Goal: Task Accomplishment & Management: Manage account settings

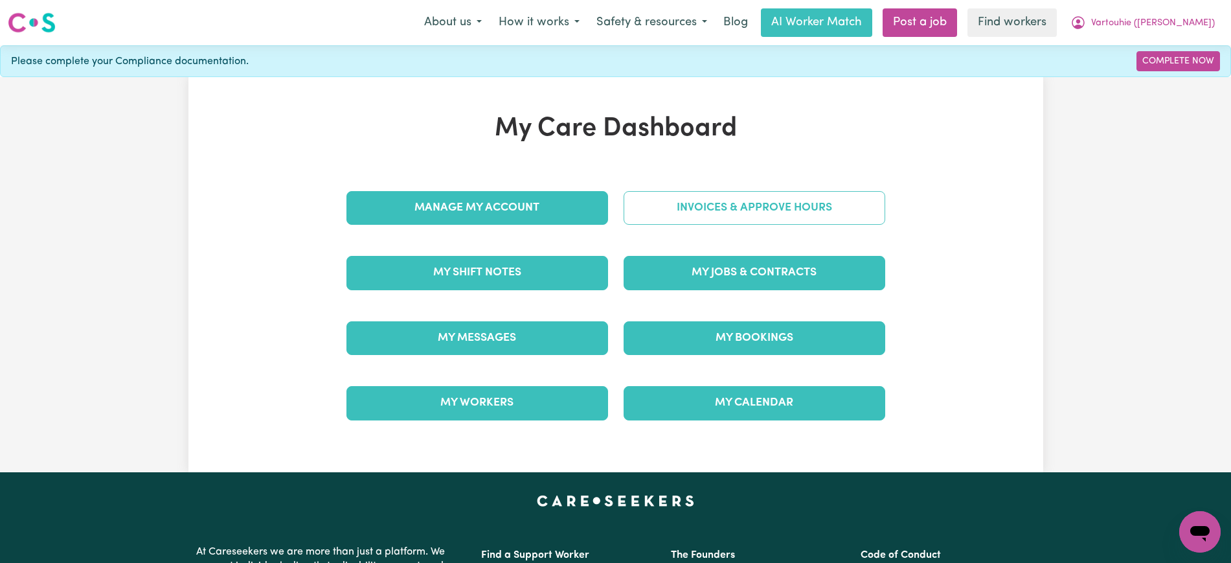
click at [662, 204] on link "Invoices & Approve Hours" at bounding box center [755, 208] width 262 height 34
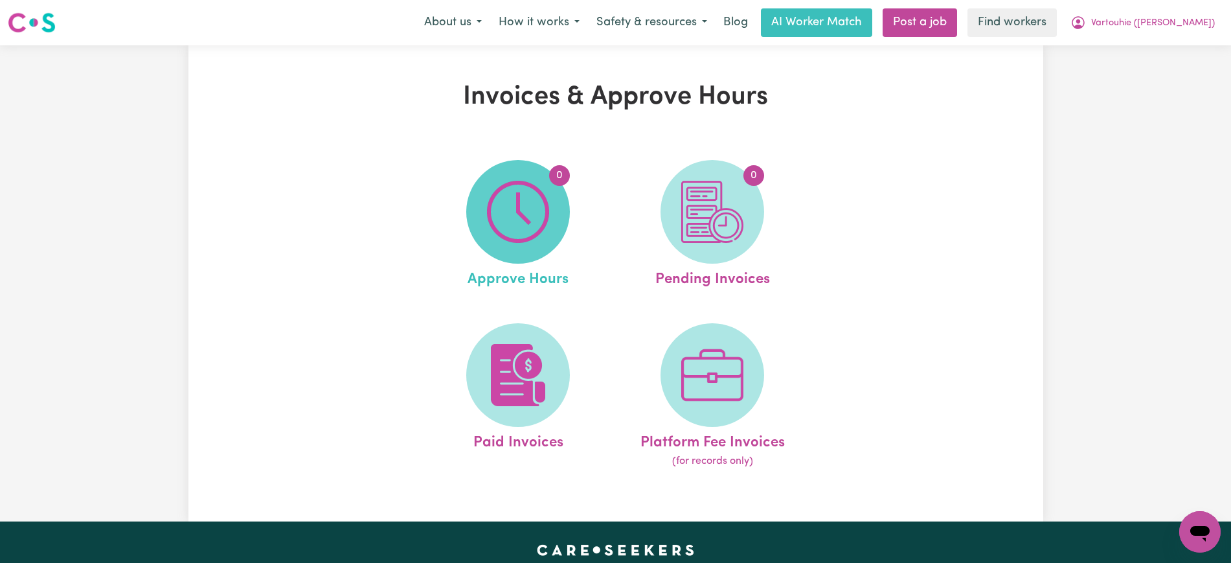
click at [486, 245] on span "0" at bounding box center [518, 212] width 104 height 104
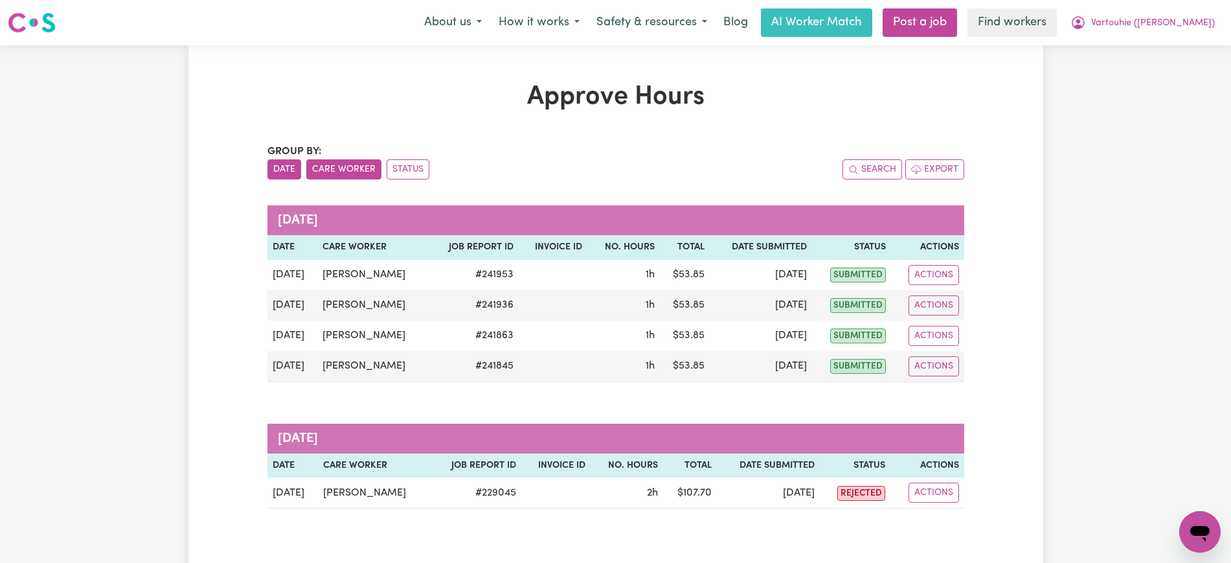
click at [350, 169] on button "Care Worker" at bounding box center [343, 169] width 75 height 20
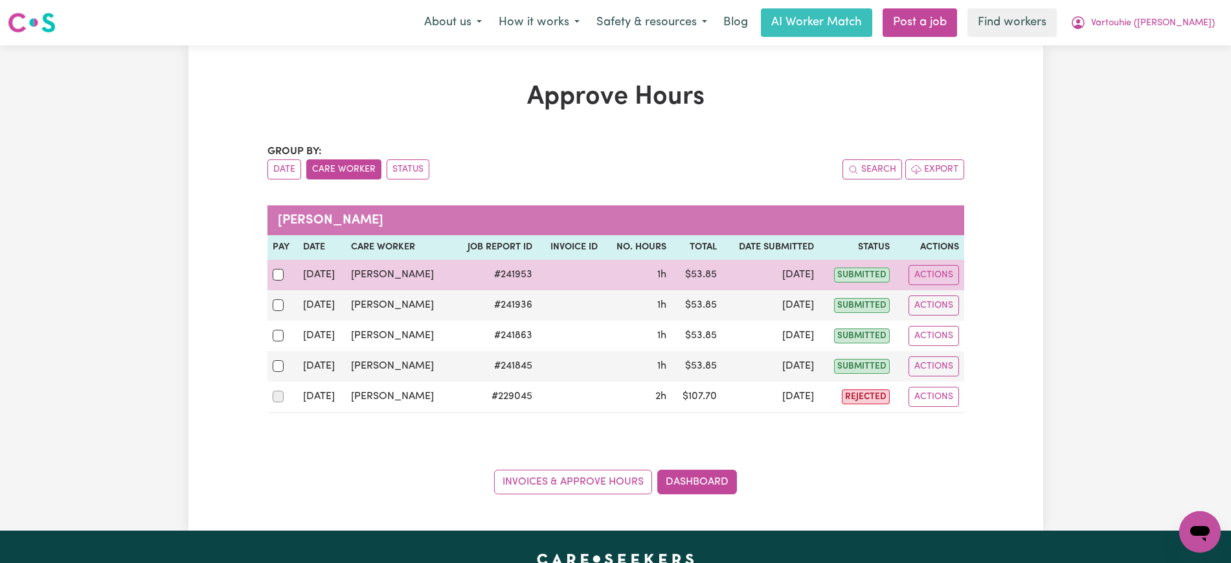
click at [277, 280] on div at bounding box center [283, 274] width 21 height 17
click at [277, 280] on input "checkbox" at bounding box center [279, 275] width 12 height 12
checkbox input "true"
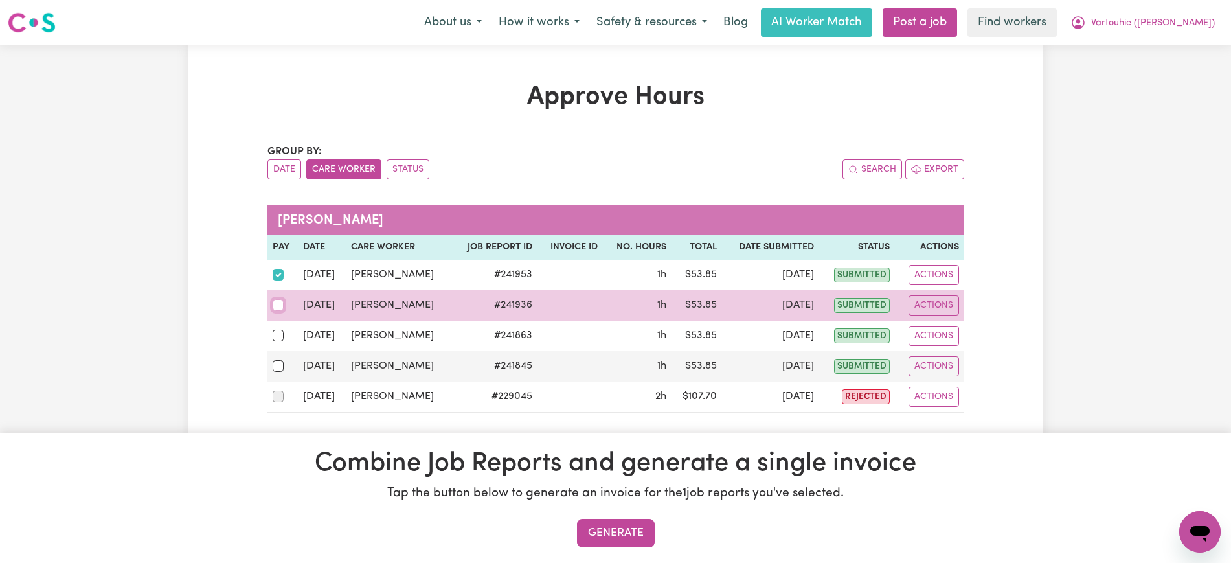
click at [277, 308] on input "checkbox" at bounding box center [279, 305] width 12 height 12
checkbox input "true"
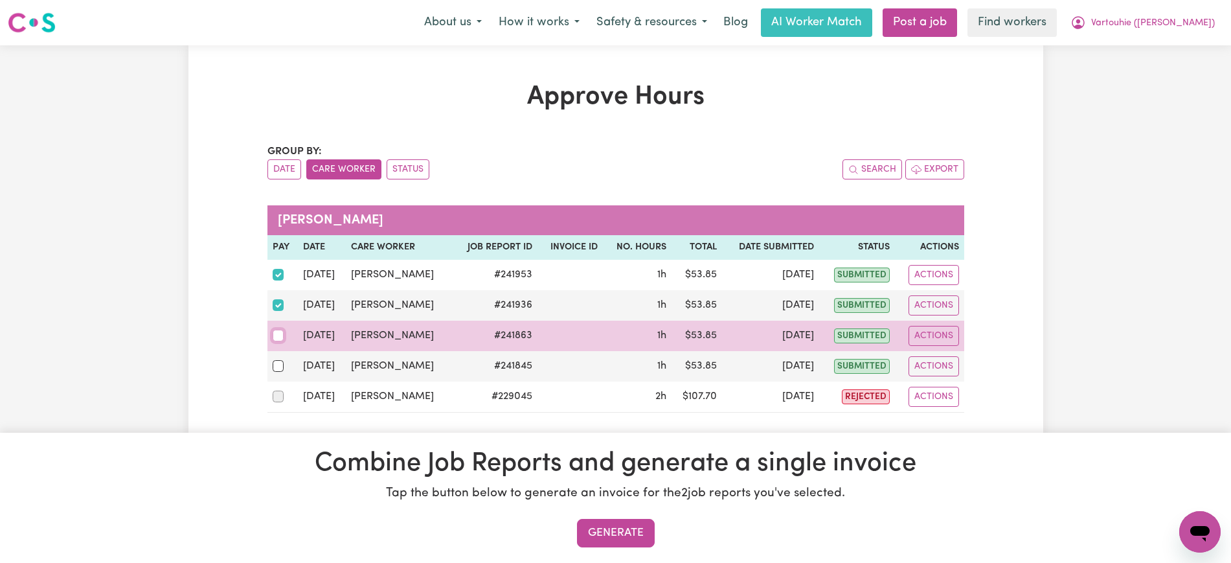
click at [279, 333] on input "checkbox" at bounding box center [279, 336] width 12 height 12
checkbox input "true"
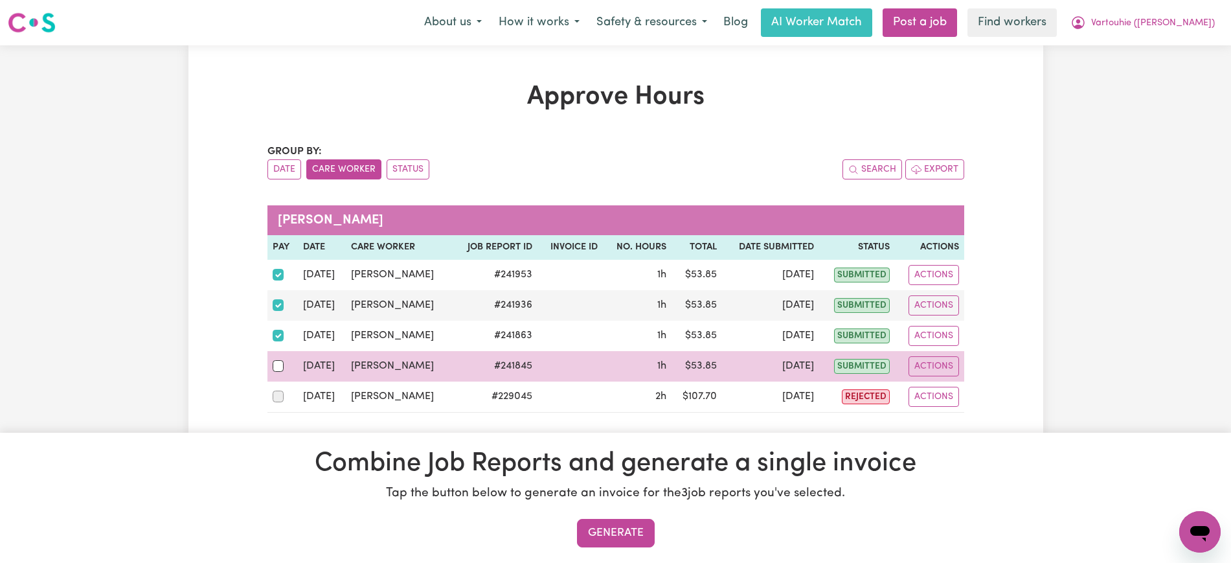
click at [282, 372] on div at bounding box center [283, 365] width 21 height 17
click at [282, 372] on input "checkbox" at bounding box center [279, 366] width 12 height 12
checkbox input "true"
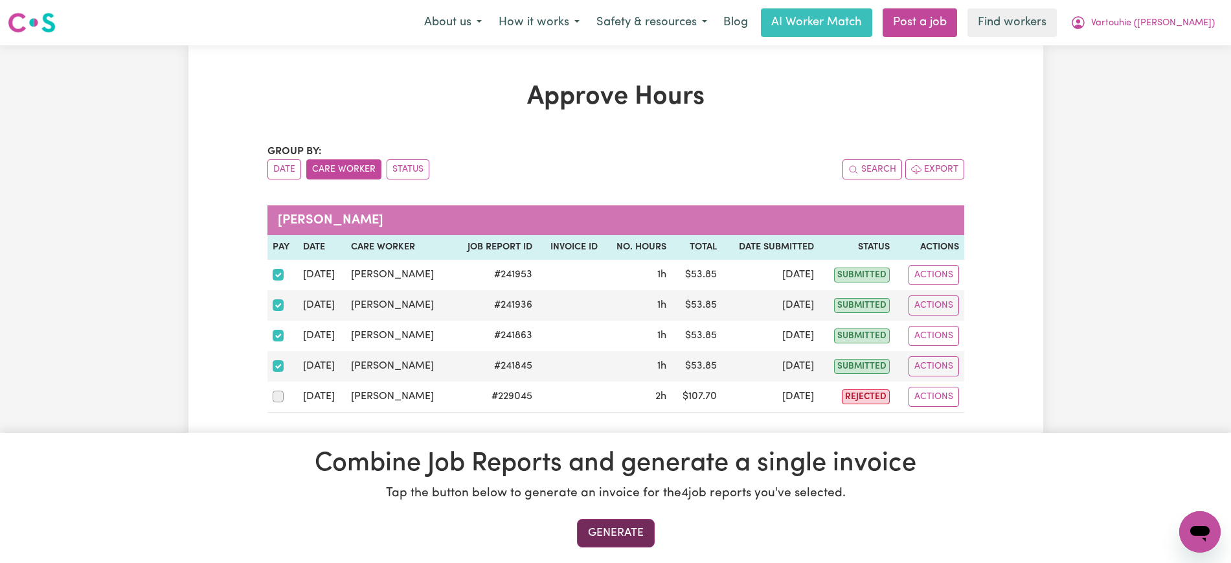
click at [640, 538] on button "Generate" at bounding box center [616, 533] width 78 height 28
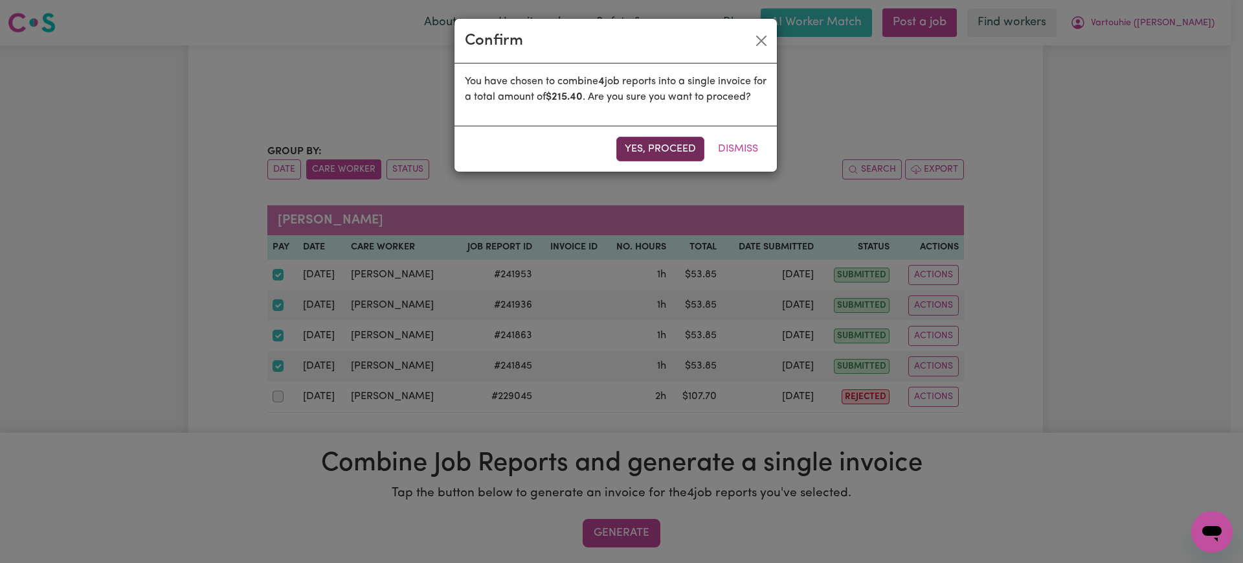
click at [675, 154] on button "Yes, proceed" at bounding box center [660, 149] width 88 height 25
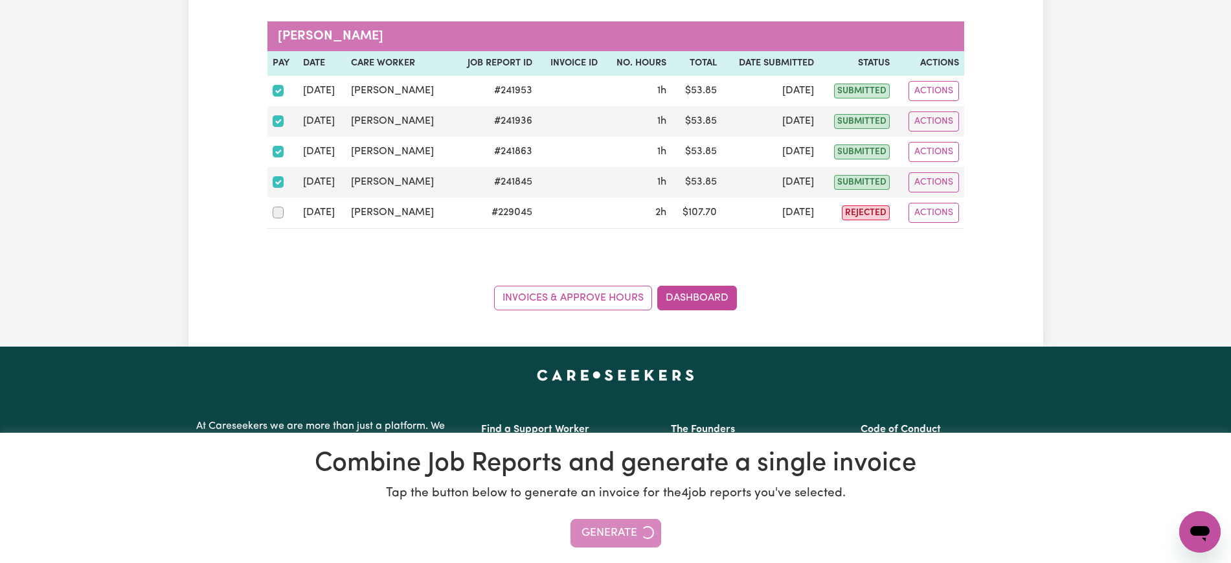
scroll to position [324, 0]
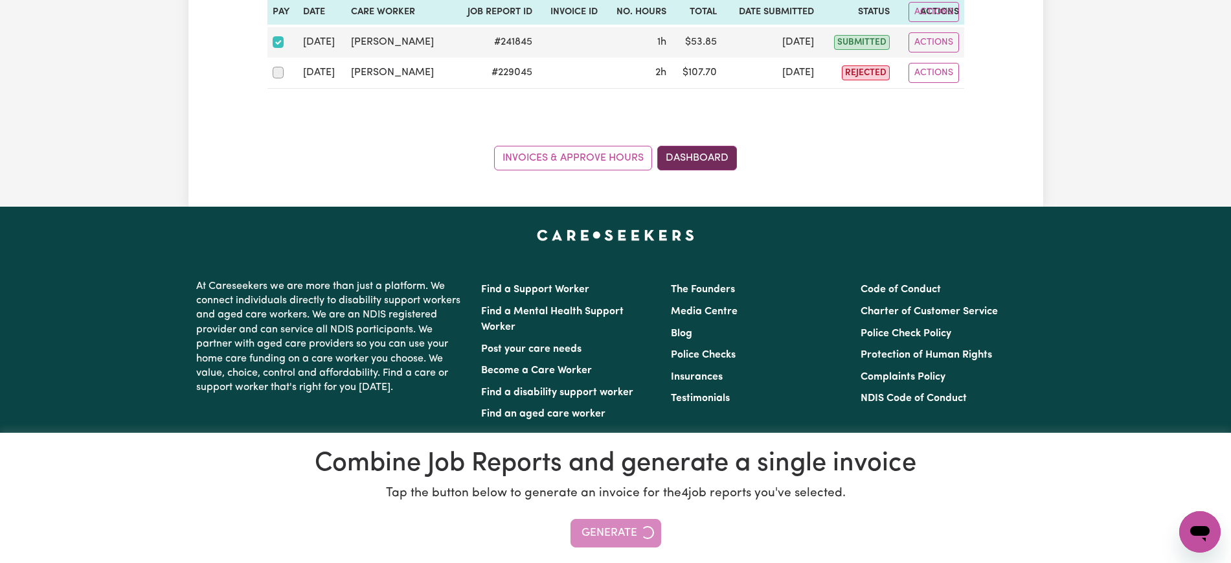
click at [693, 159] on link "Dashboard" at bounding box center [697, 158] width 80 height 25
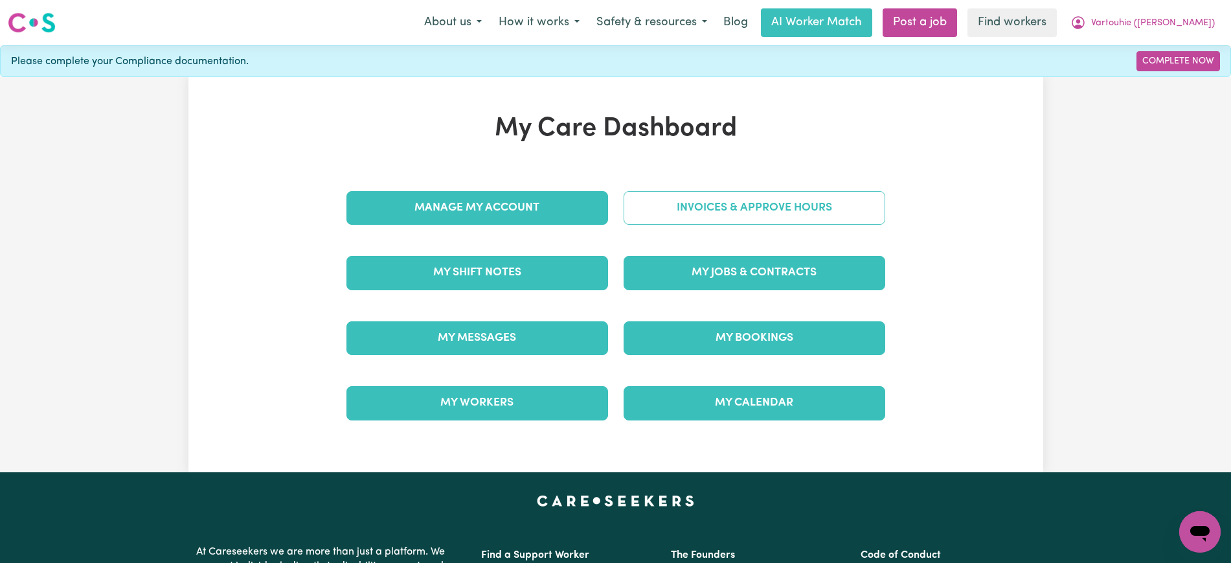
click at [760, 204] on link "Invoices & Approve Hours" at bounding box center [755, 208] width 262 height 34
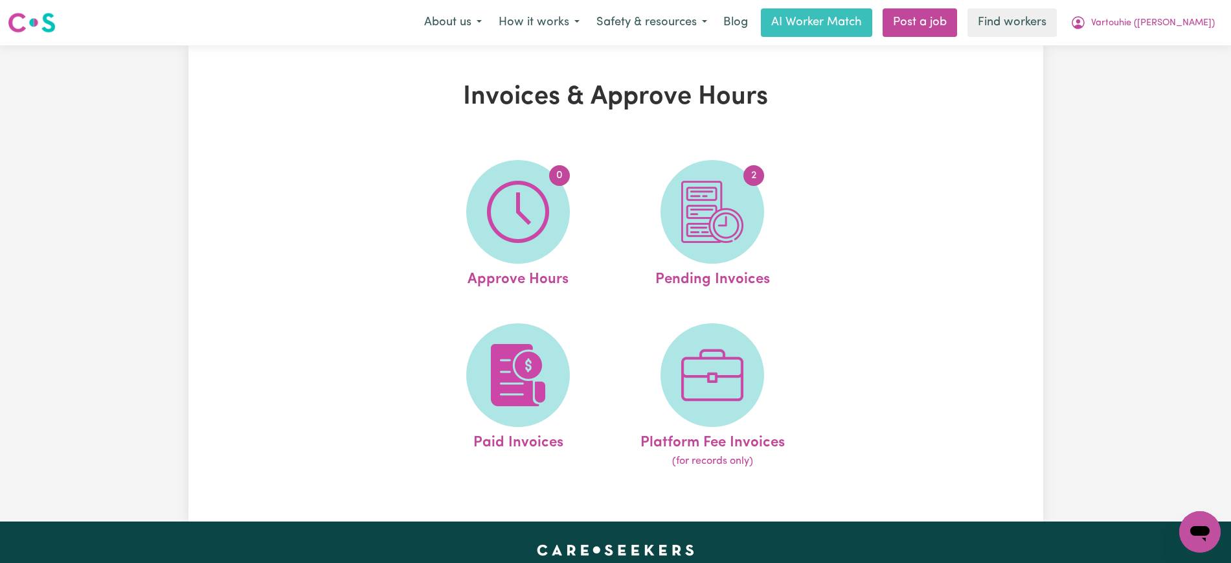
click at [723, 223] on img at bounding box center [712, 212] width 62 height 62
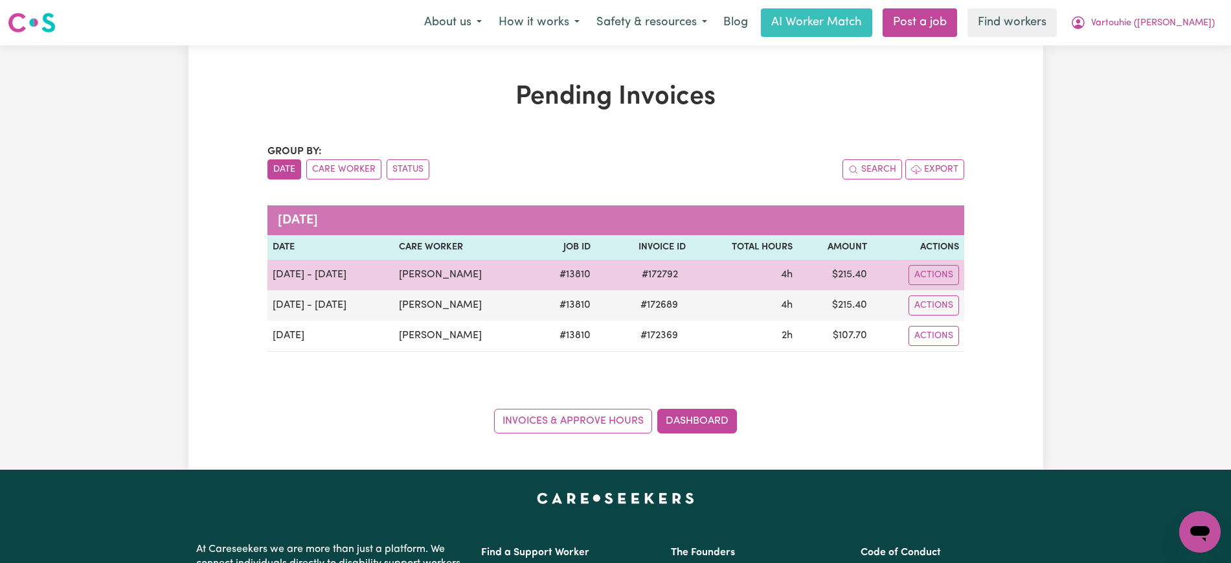
click at [677, 272] on span "# 172792" at bounding box center [660, 275] width 52 height 16
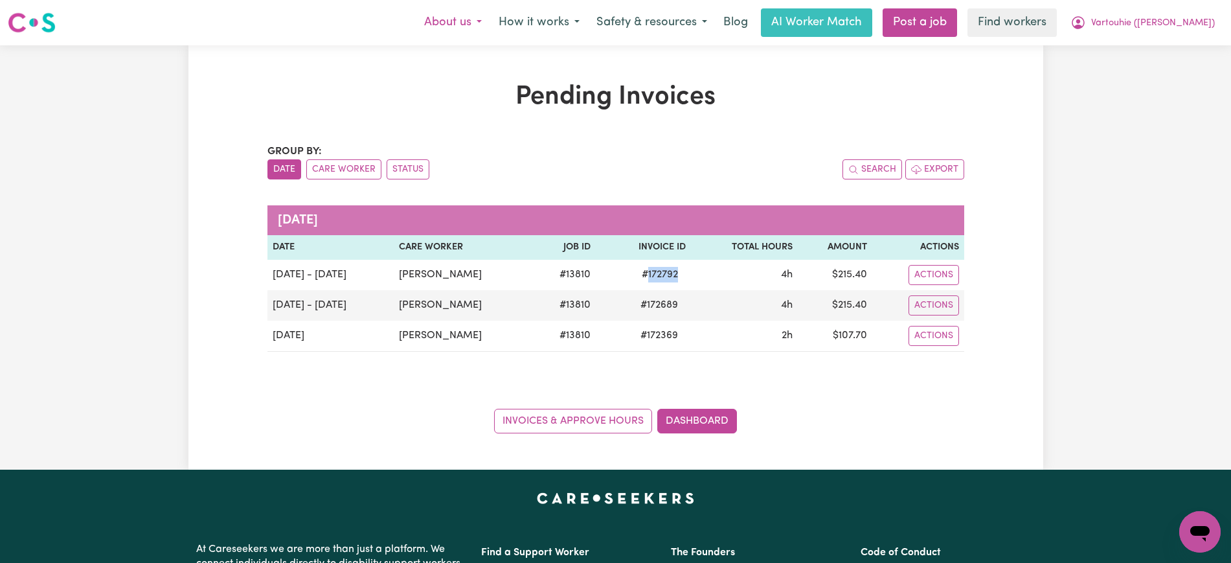
copy span "172792"
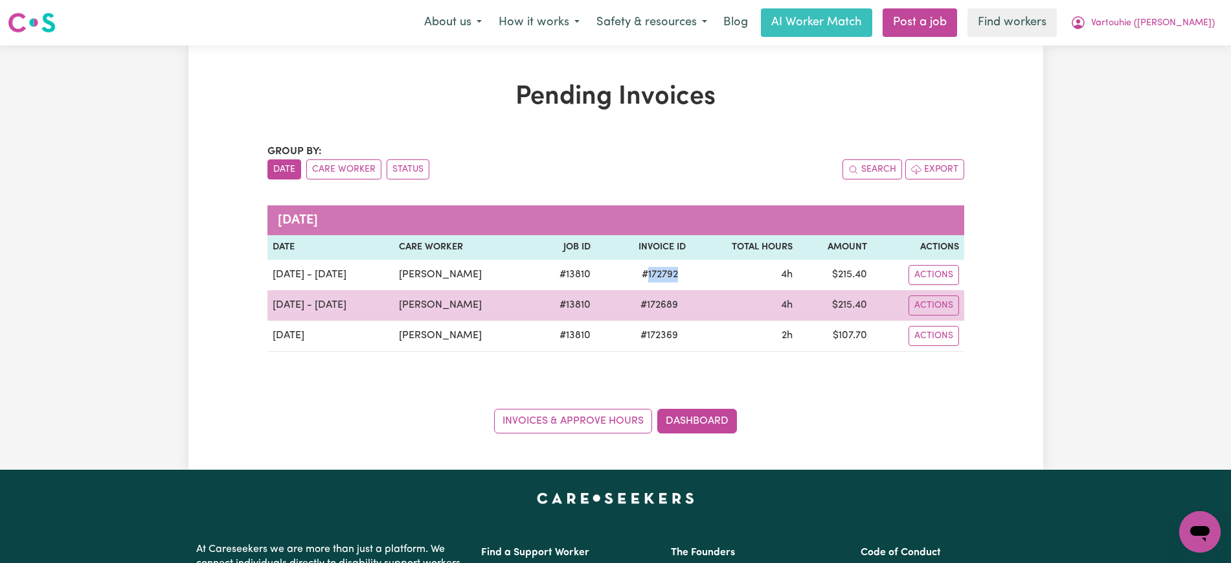
click at [675, 302] on span "# 172689" at bounding box center [659, 305] width 53 height 16
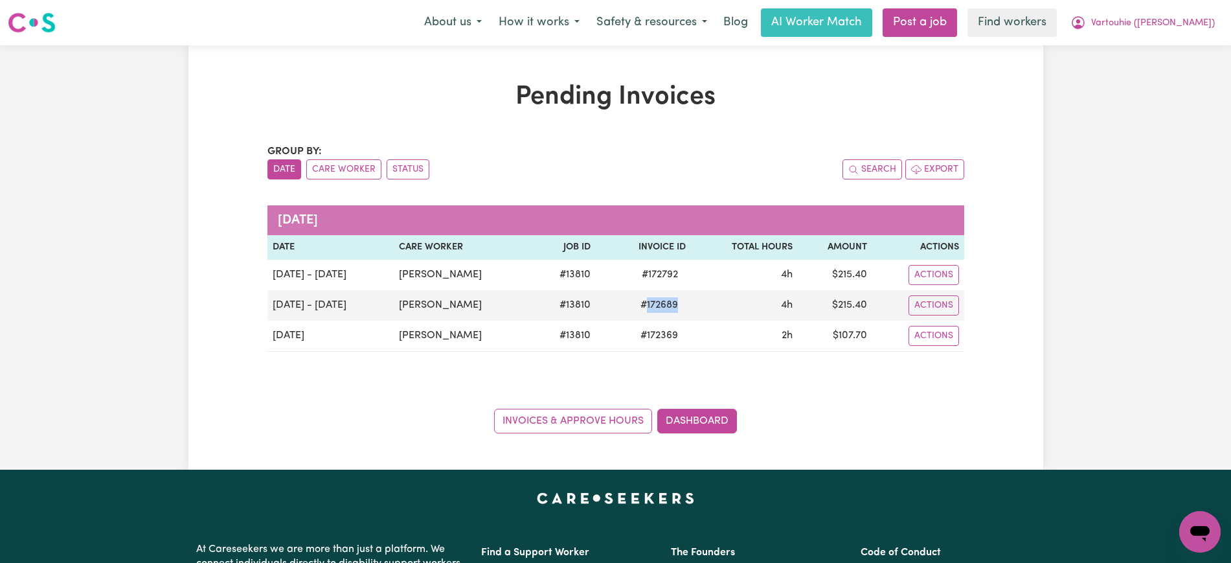
copy span "172689"
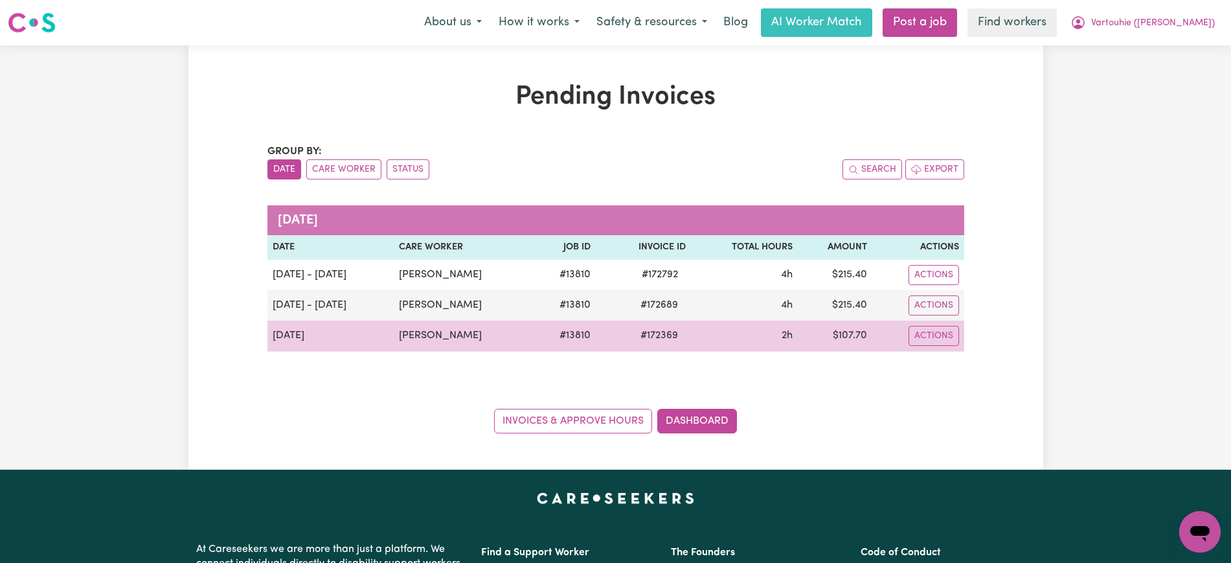
click at [681, 337] on span "# 172369" at bounding box center [659, 336] width 53 height 16
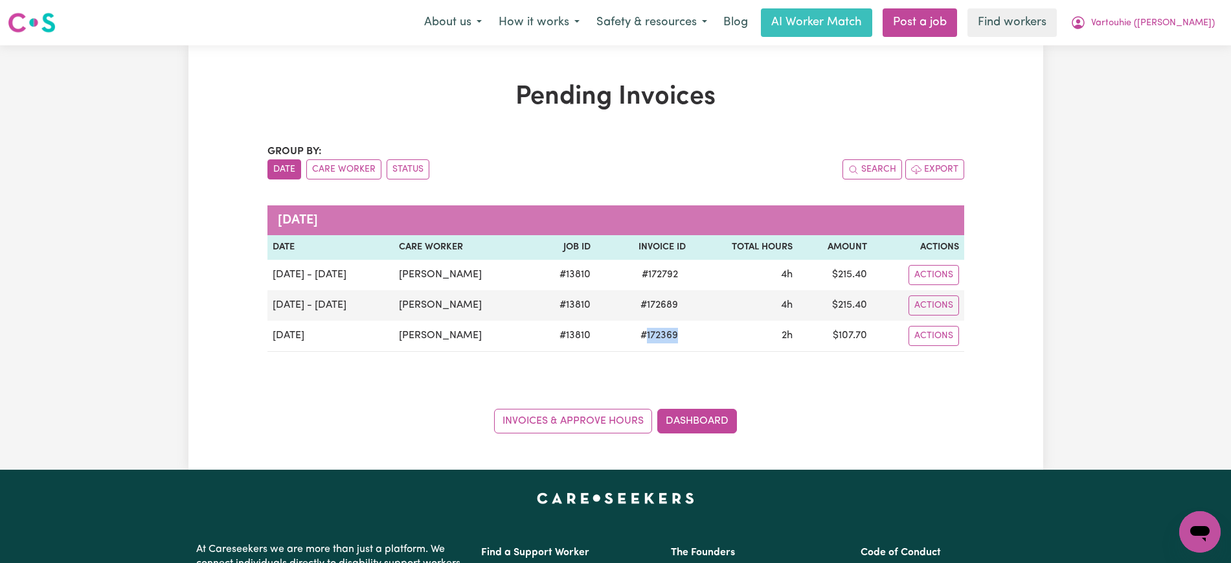
copy span "172369"
click at [1153, 17] on span "Vartouhie ([PERSON_NAME])" at bounding box center [1153, 23] width 124 height 14
click at [1154, 69] on link "Logout" at bounding box center [1171, 74] width 102 height 25
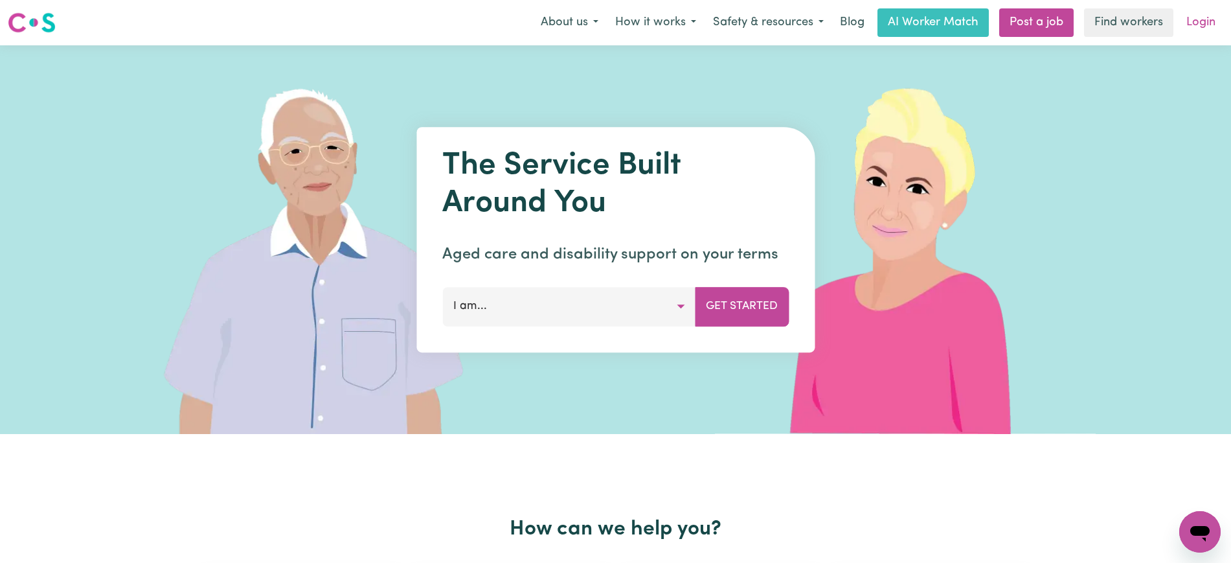
click at [1191, 26] on link "Login" at bounding box center [1200, 22] width 45 height 28
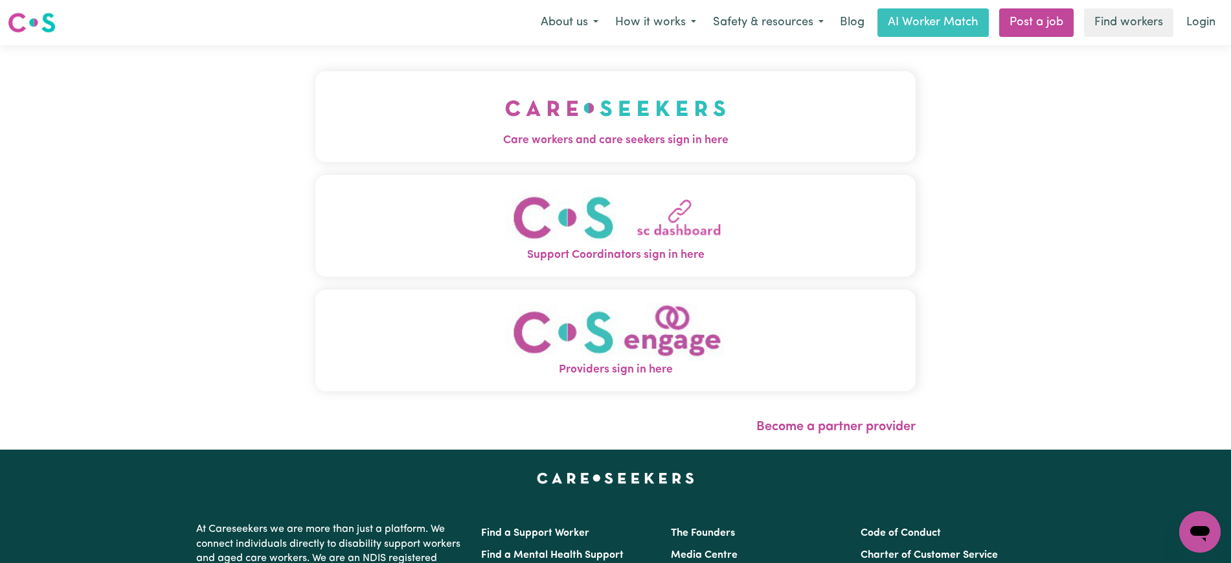
click at [783, 143] on span "Care workers and care seekers sign in here" at bounding box center [615, 140] width 600 height 17
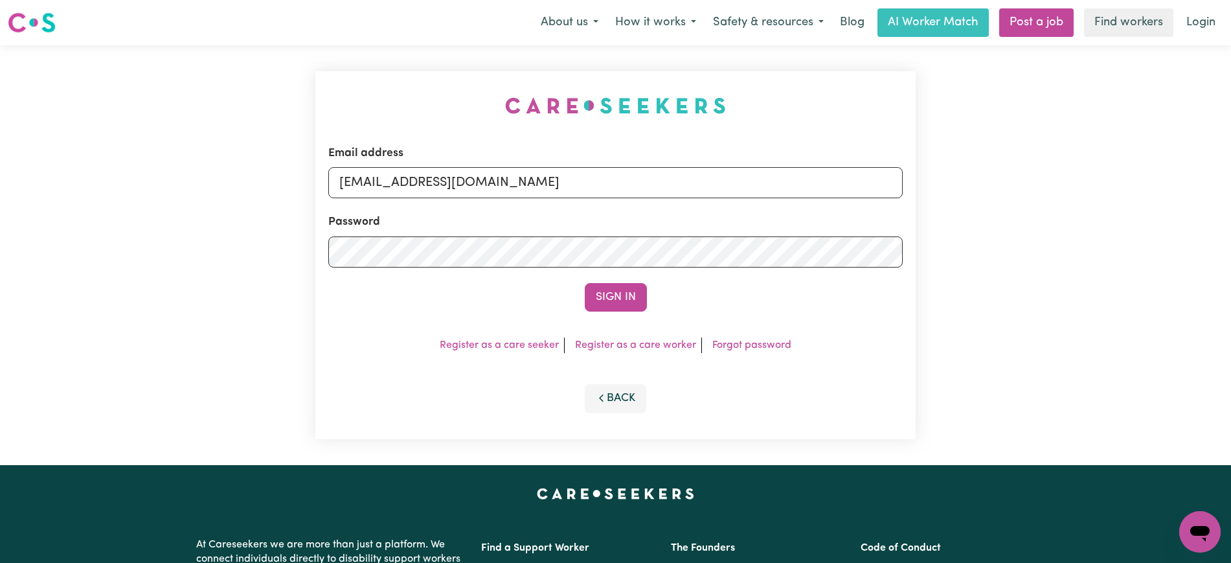
drag, startPoint x: 427, startPoint y: 106, endPoint x: 449, endPoint y: 106, distance: 21.4
click at [427, 106] on div "Email address [EMAIL_ADDRESS][DOMAIN_NAME] Password Sign In Register as a care …" at bounding box center [616, 255] width 616 height 420
drag, startPoint x: 403, startPoint y: 181, endPoint x: 1053, endPoint y: 182, distance: 650.1
click at [1053, 182] on div "Email address [EMAIL_ADDRESS][DOMAIN_NAME] Password Sign In Register as a care …" at bounding box center [615, 255] width 1231 height 420
type input "[EMAIL_ADDRESS][DOMAIN_NAME]"
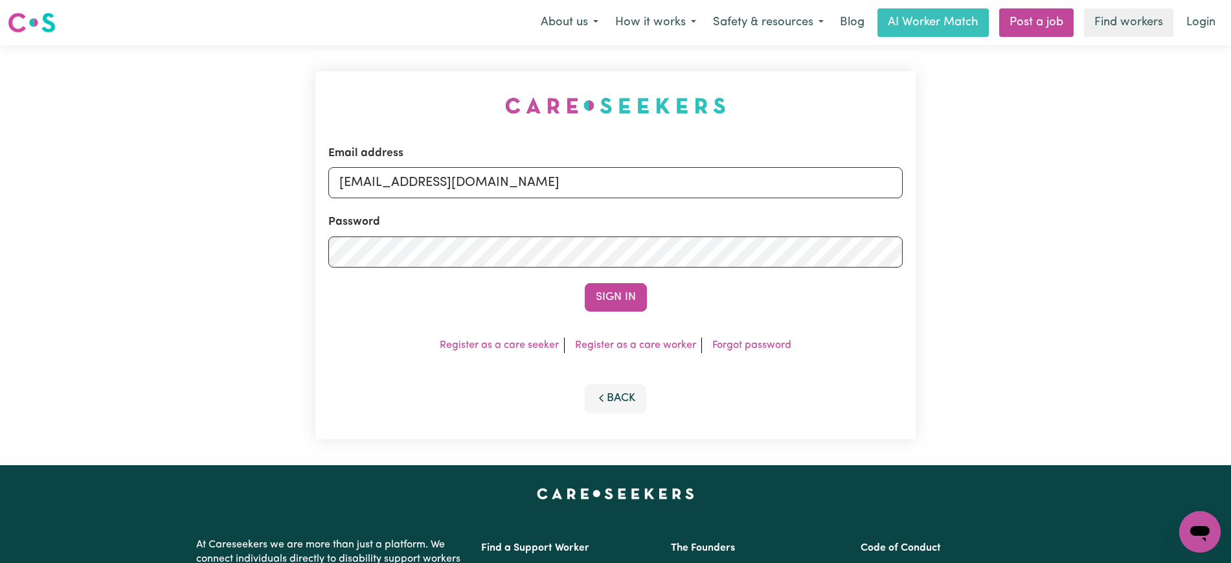
click at [585, 283] on button "Sign In" at bounding box center [616, 297] width 62 height 28
